Goal: Task Accomplishment & Management: Manage account settings

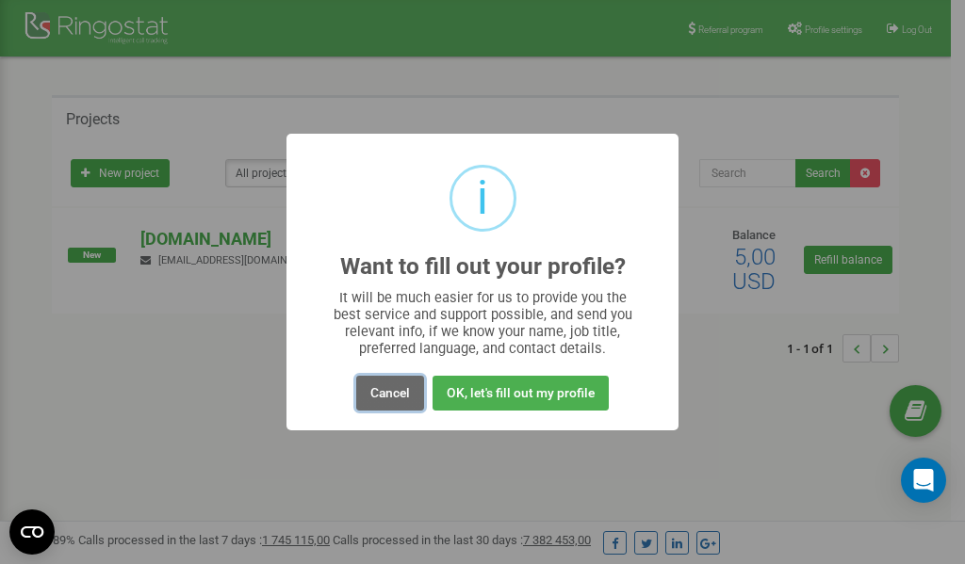
click at [388, 396] on button "Cancel" at bounding box center [390, 393] width 68 height 35
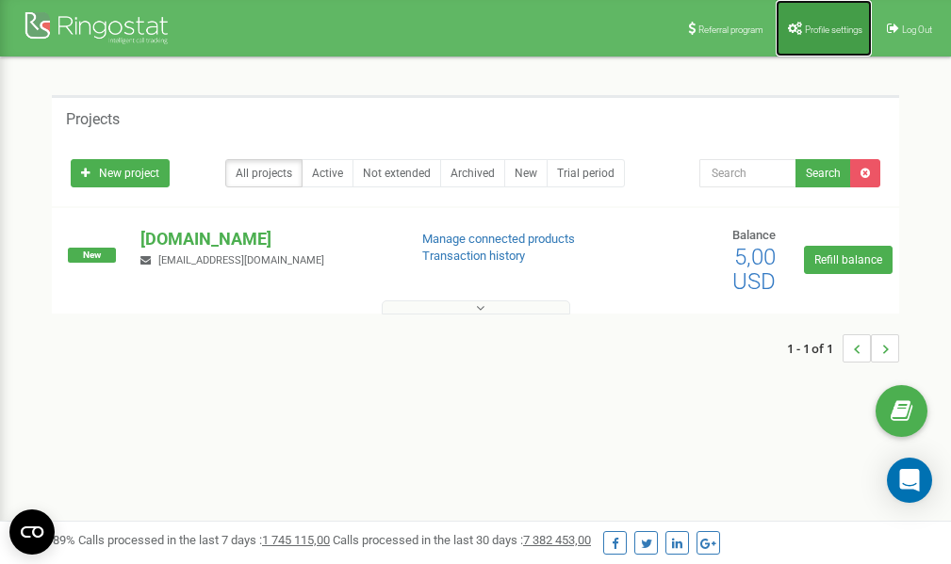
click at [817, 25] on span "Profile settings" at bounding box center [833, 30] width 57 height 10
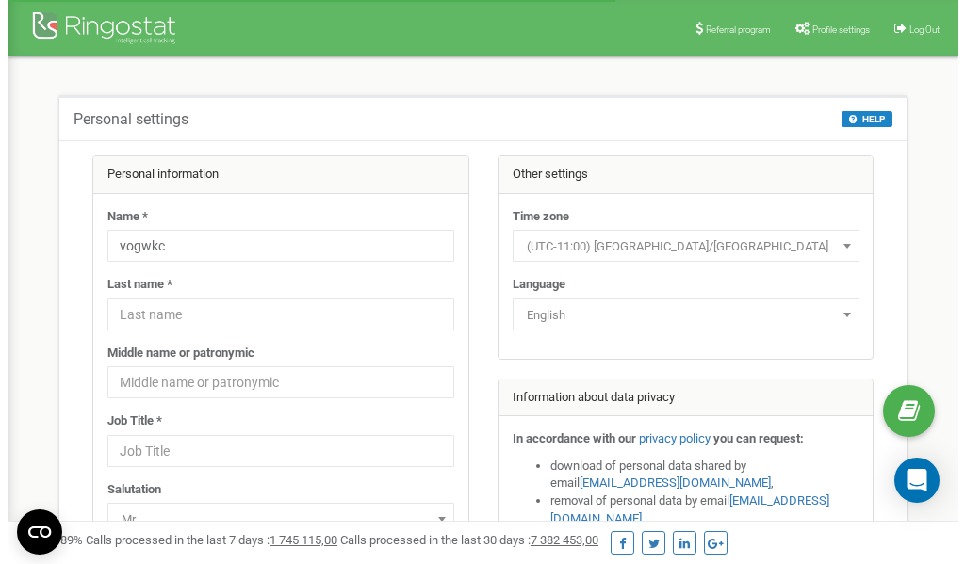
scroll to position [94, 0]
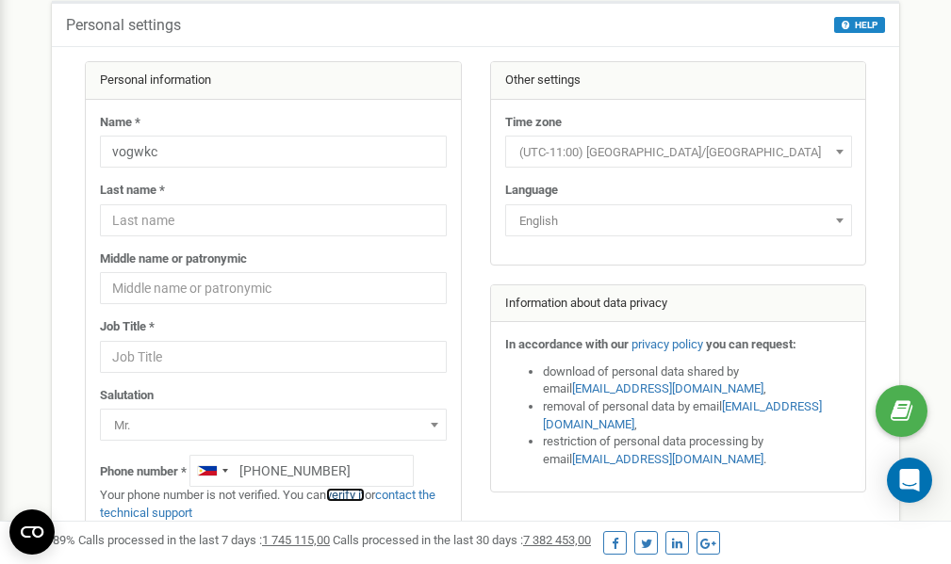
click at [350, 493] on link "verify it" at bounding box center [345, 495] width 39 height 14
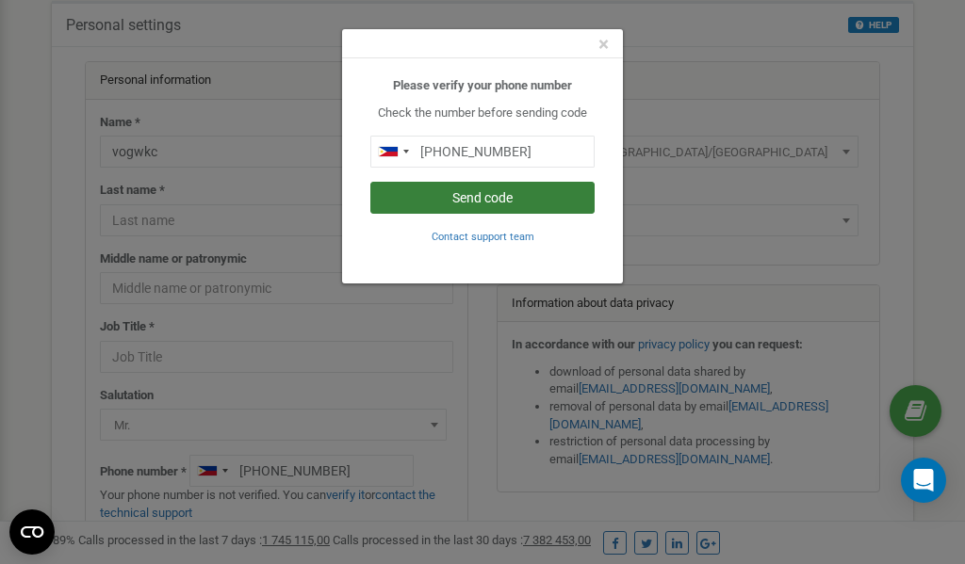
click at [539, 194] on button "Send code" at bounding box center [482, 198] width 224 height 32
